Goal: Task Accomplishment & Management: Complete application form

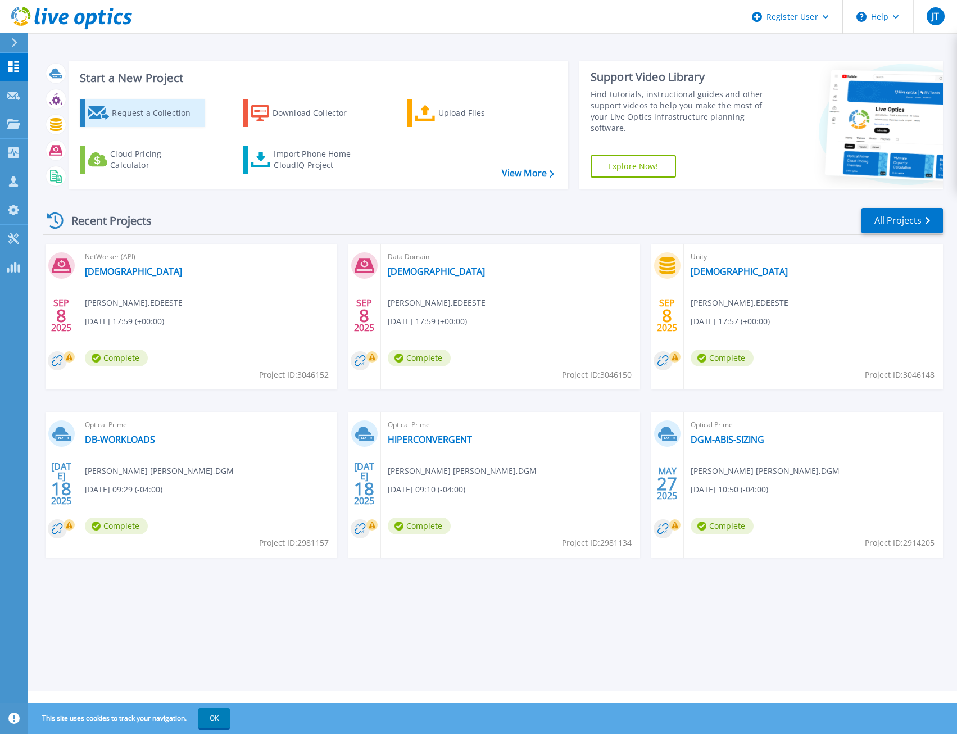
click at [154, 114] on div "Request a Collection" at bounding box center [157, 113] width 90 height 22
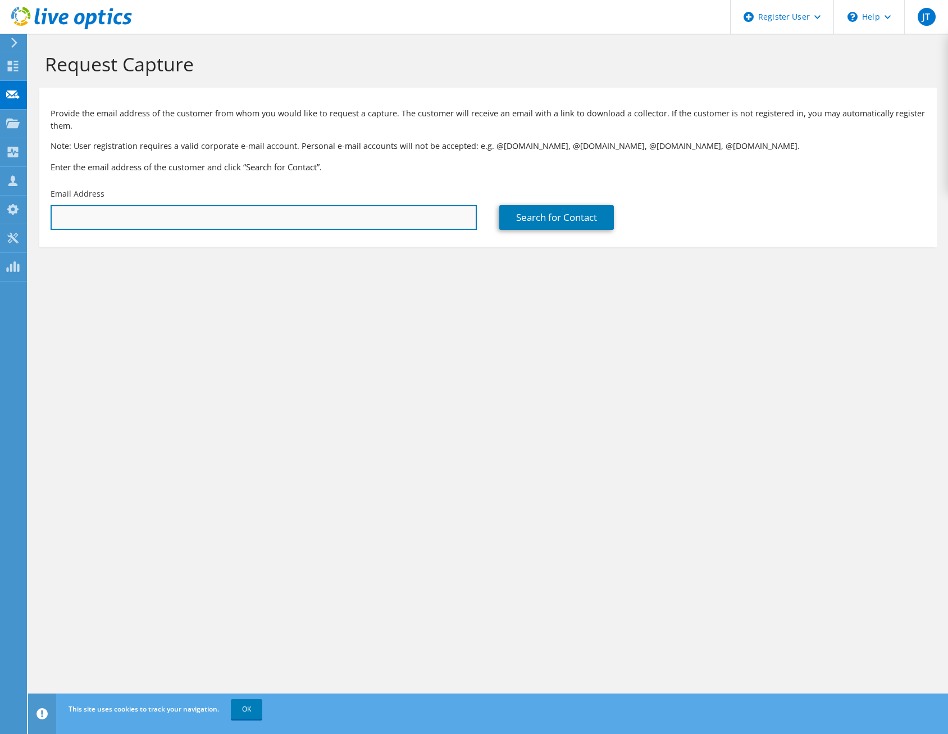
click at [137, 220] on input "text" at bounding box center [264, 217] width 426 height 25
paste input "[PERSON_NAME][EMAIL_ADDRESS][DOMAIN_NAME]"
type input "[PERSON_NAME][EMAIL_ADDRESS][DOMAIN_NAME]"
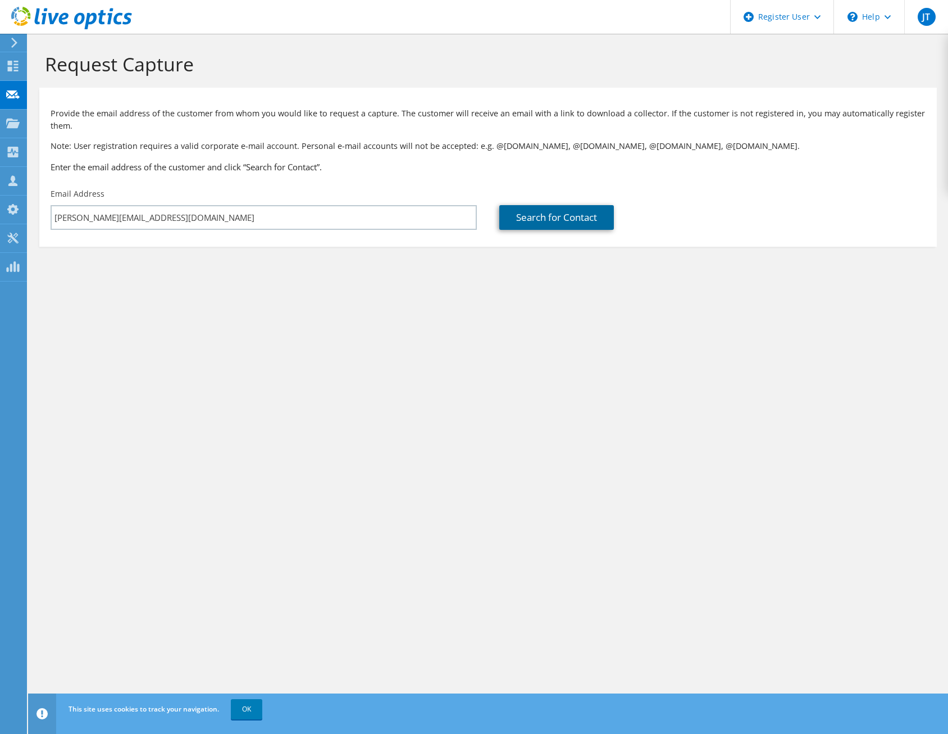
click at [581, 220] on link "Search for Contact" at bounding box center [556, 217] width 115 height 25
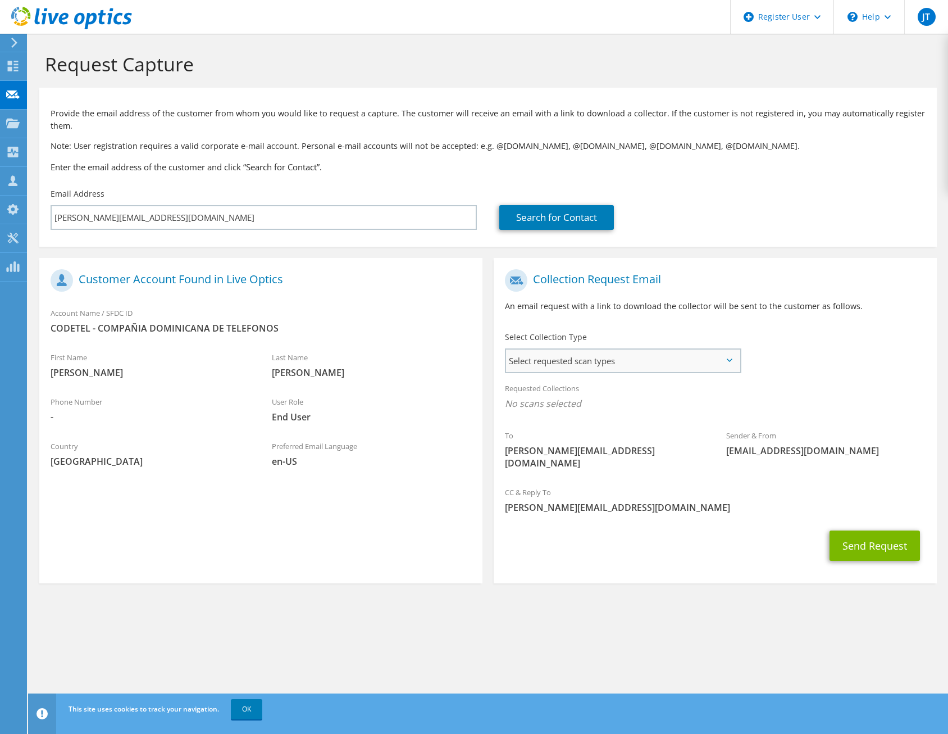
click at [731, 356] on span "Select requested scan types" at bounding box center [623, 360] width 234 height 22
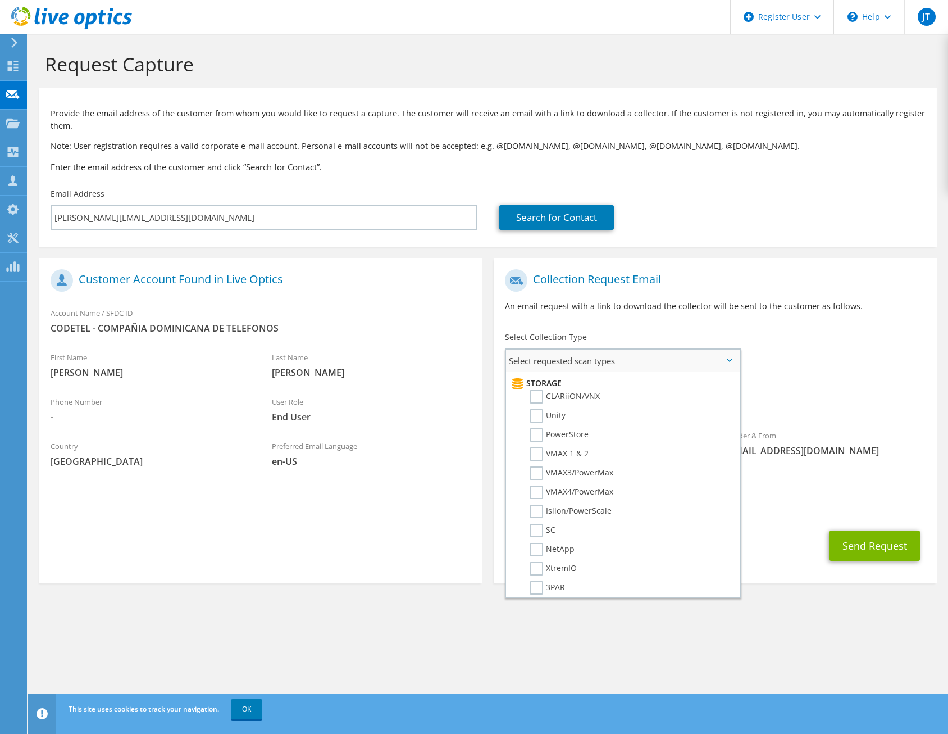
scroll to position [199, 0]
click at [539, 433] on label "PowerStore" at bounding box center [559, 429] width 59 height 13
click at [0, 0] on input "PowerStore" at bounding box center [0, 0] width 0 height 0
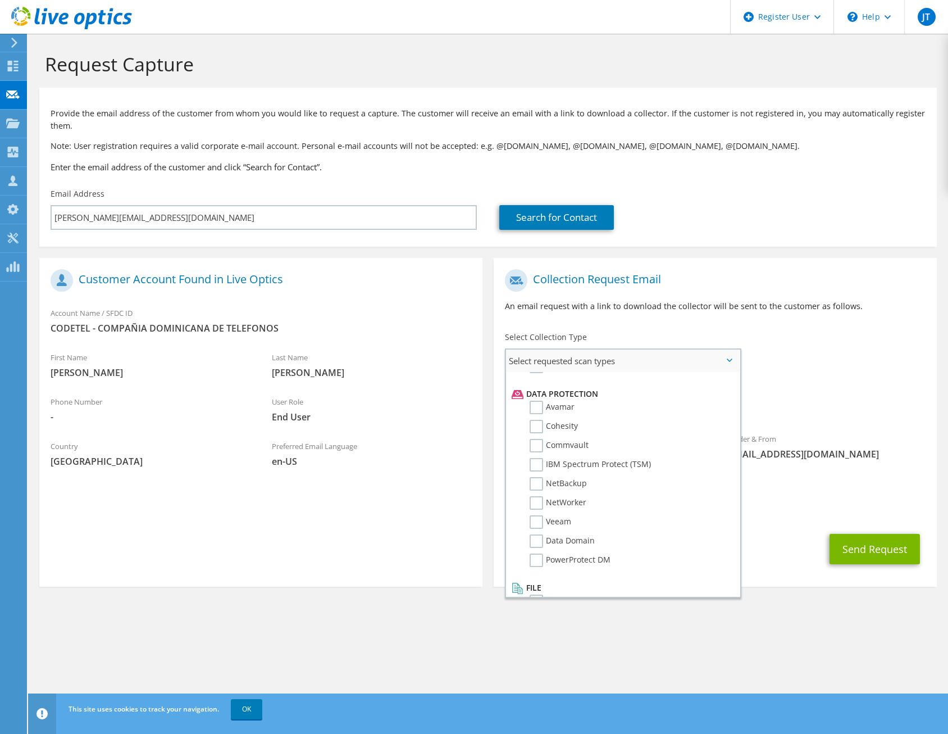
scroll to position [496, 0]
click at [768, 558] on section "Collection Request Email An email request with a link to download the collector…" at bounding box center [715, 422] width 443 height 329
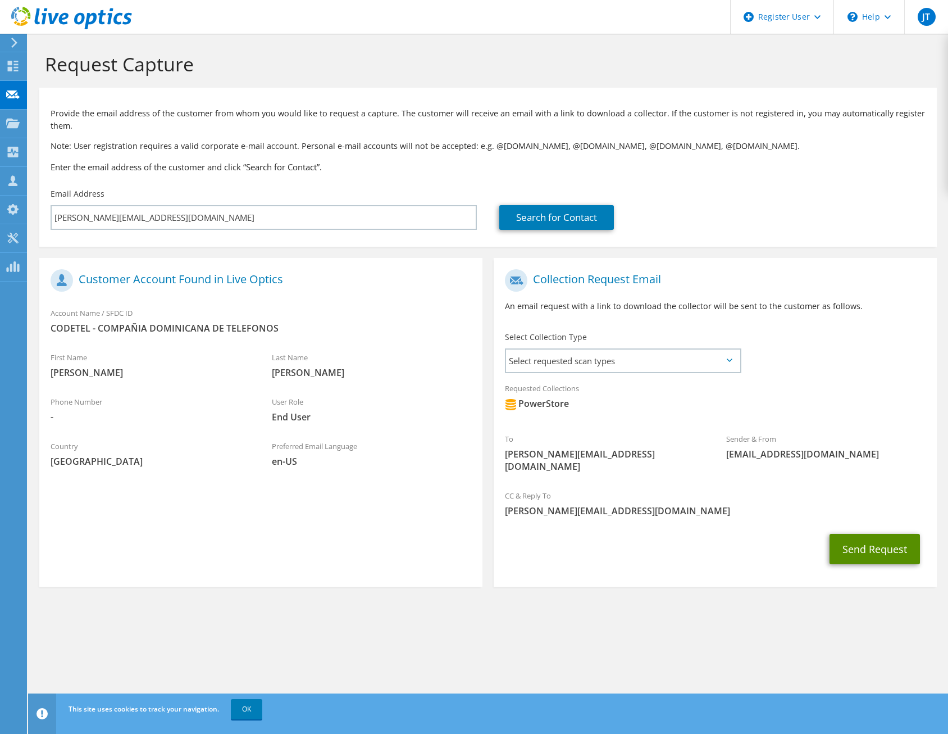
click at [879, 537] on button "Send Request" at bounding box center [875, 549] width 90 height 30
